Goal: Task Accomplishment & Management: Complete application form

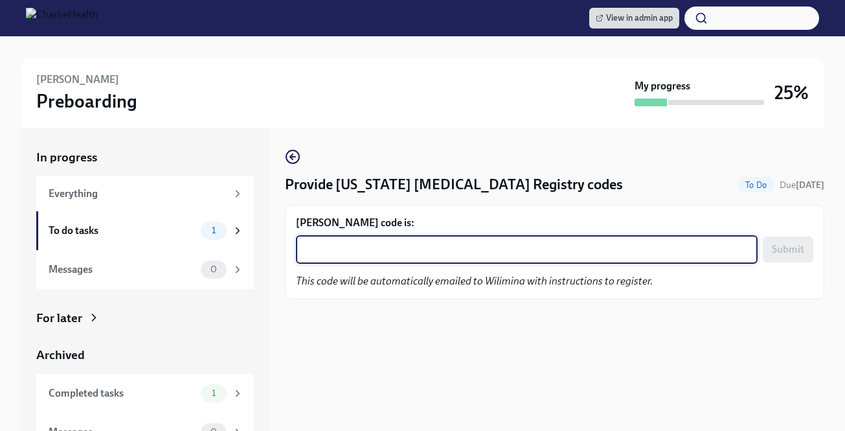
click at [533, 251] on textarea "[PERSON_NAME] code is:" at bounding box center [527, 250] width 446 height 16
paste textarea "OIYAETR3TFTJ"
type textarea "OIYAETR3TFTJ"
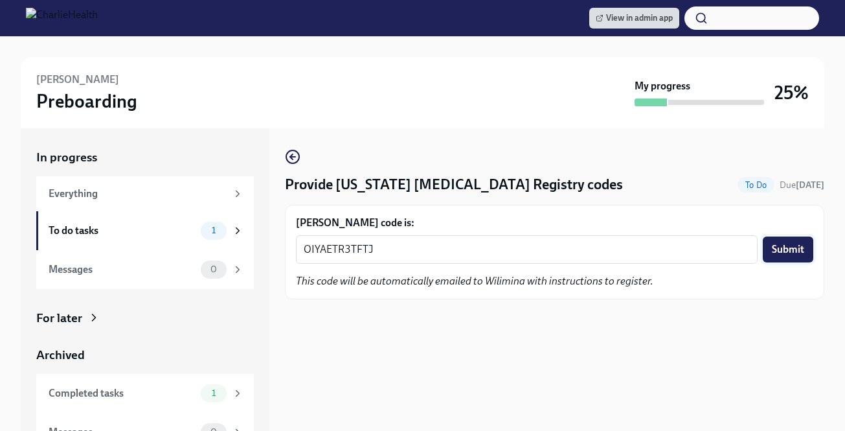
click at [795, 248] on span "Submit" at bounding box center [788, 249] width 32 height 13
click at [433, 266] on div "[PERSON_NAME] code is: x ​ Submit This code will be automatically emailed to [P…" at bounding box center [555, 252] width 518 height 73
click at [433, 253] on textarea "Tiffany Clark's code is:" at bounding box center [527, 250] width 446 height 16
paste textarea "956XDYRYG7L4"
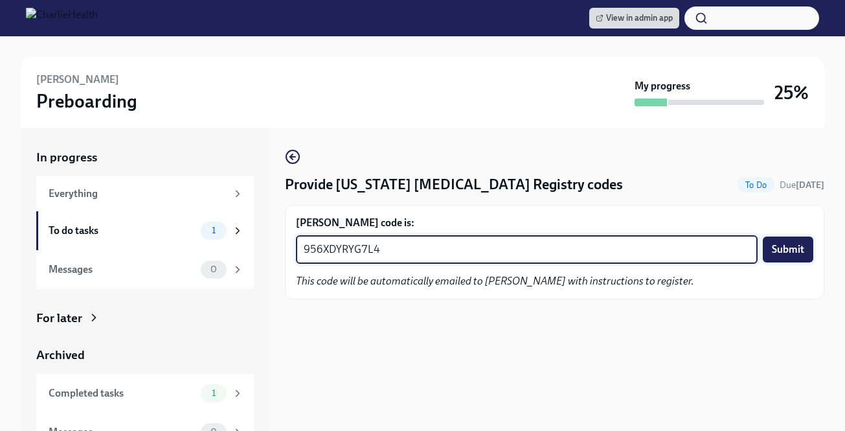
type textarea "956XDYRYG7L4"
click at [803, 247] on span "Submit" at bounding box center [788, 249] width 32 height 13
